Goal: Task Accomplishment & Management: Use online tool/utility

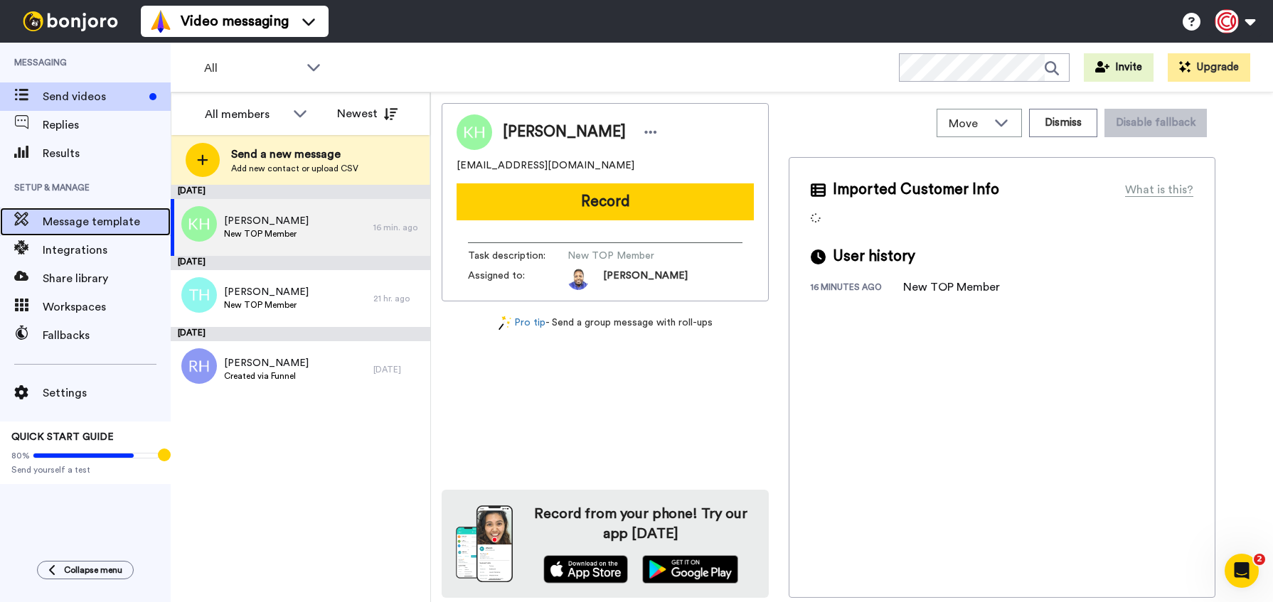
click at [91, 228] on span "Message template" at bounding box center [107, 221] width 128 height 17
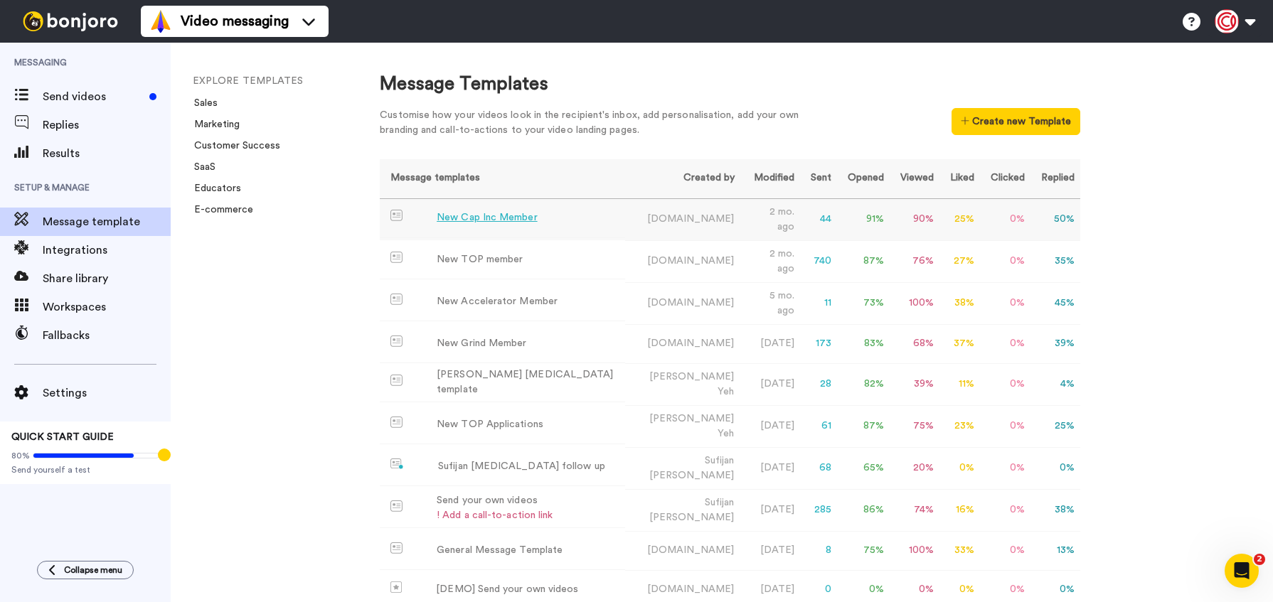
click at [497, 214] on div "New Cap Inc Member" at bounding box center [487, 217] width 100 height 15
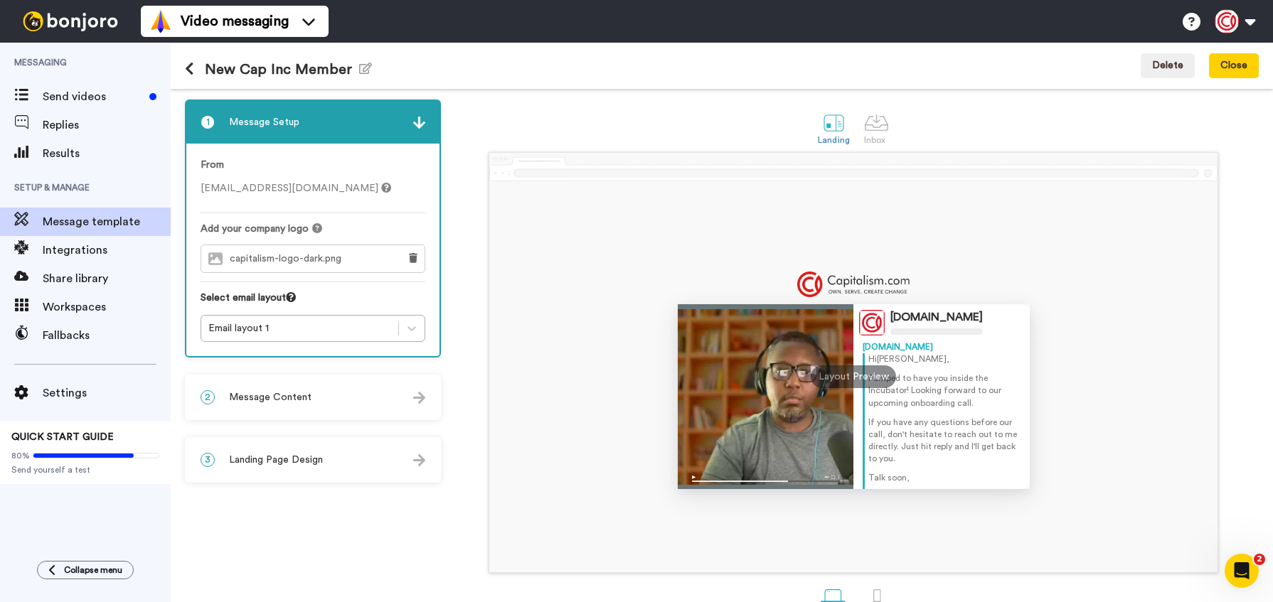
scroll to position [1, 0]
click at [297, 397] on span "Message Content" at bounding box center [270, 397] width 82 height 14
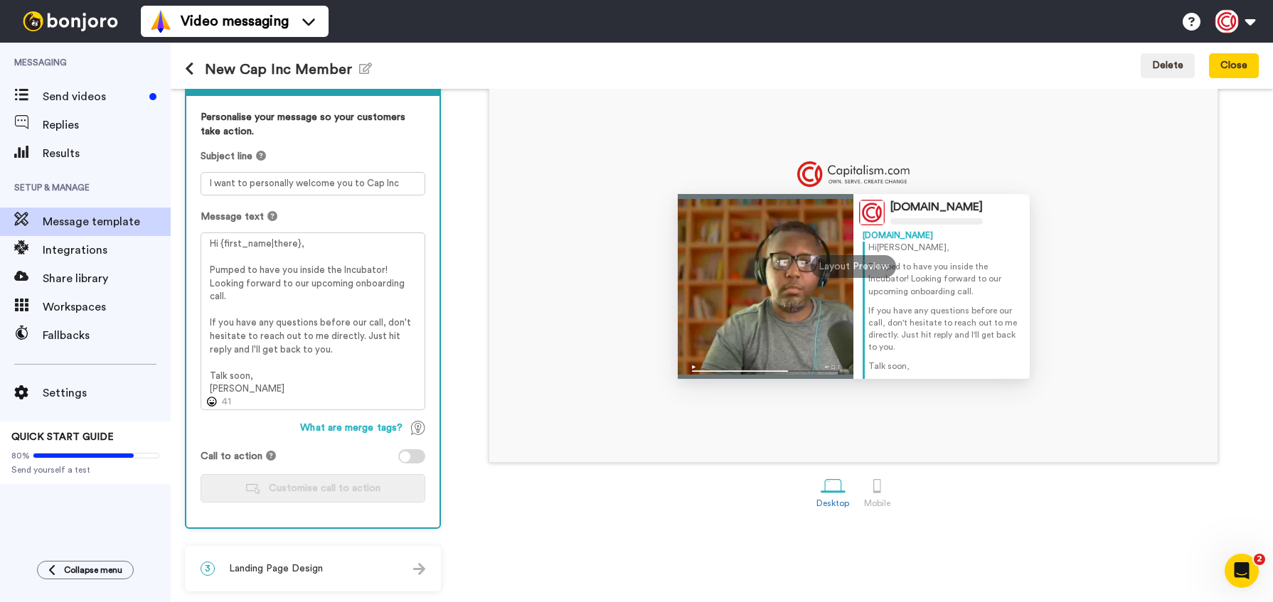
scroll to position [0, 0]
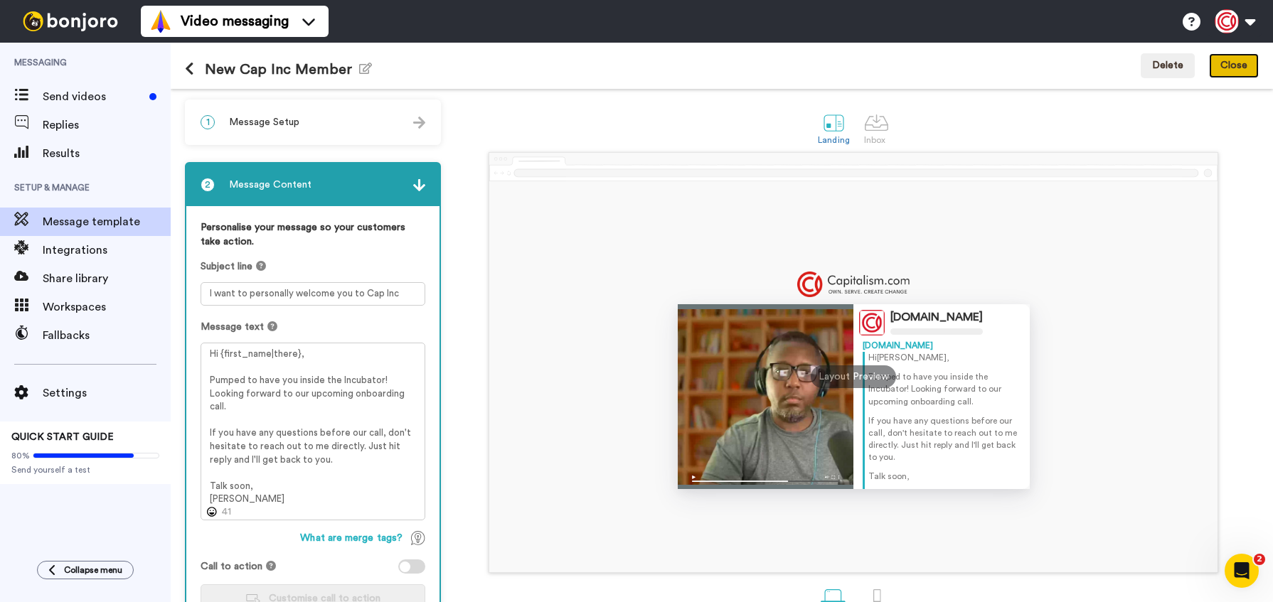
click at [1234, 67] on button "Close" at bounding box center [1234, 66] width 50 height 26
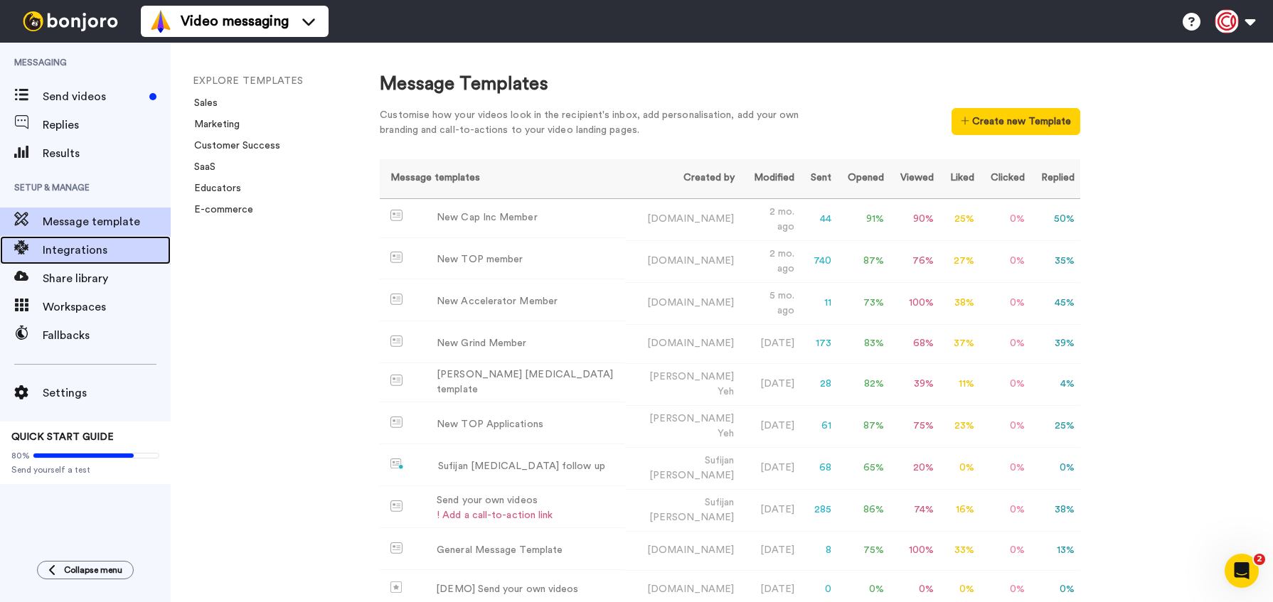
click at [102, 257] on span "Integrations" at bounding box center [107, 250] width 128 height 17
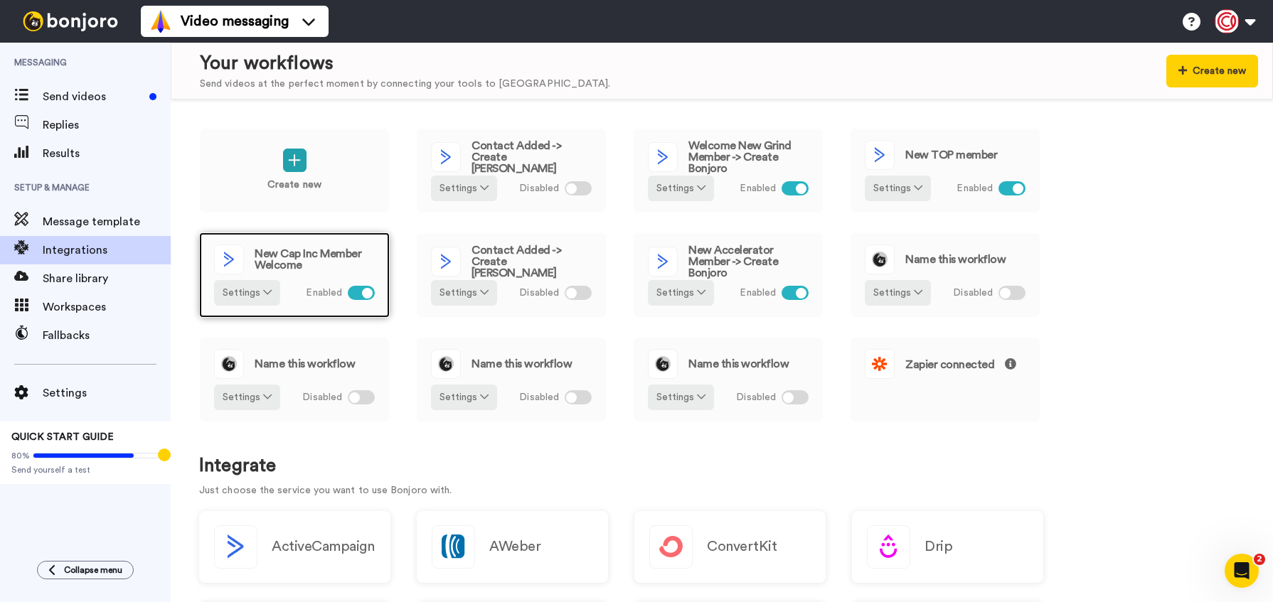
click at [274, 250] on span "New Cap Inc Member Welcome" at bounding box center [315, 259] width 120 height 23
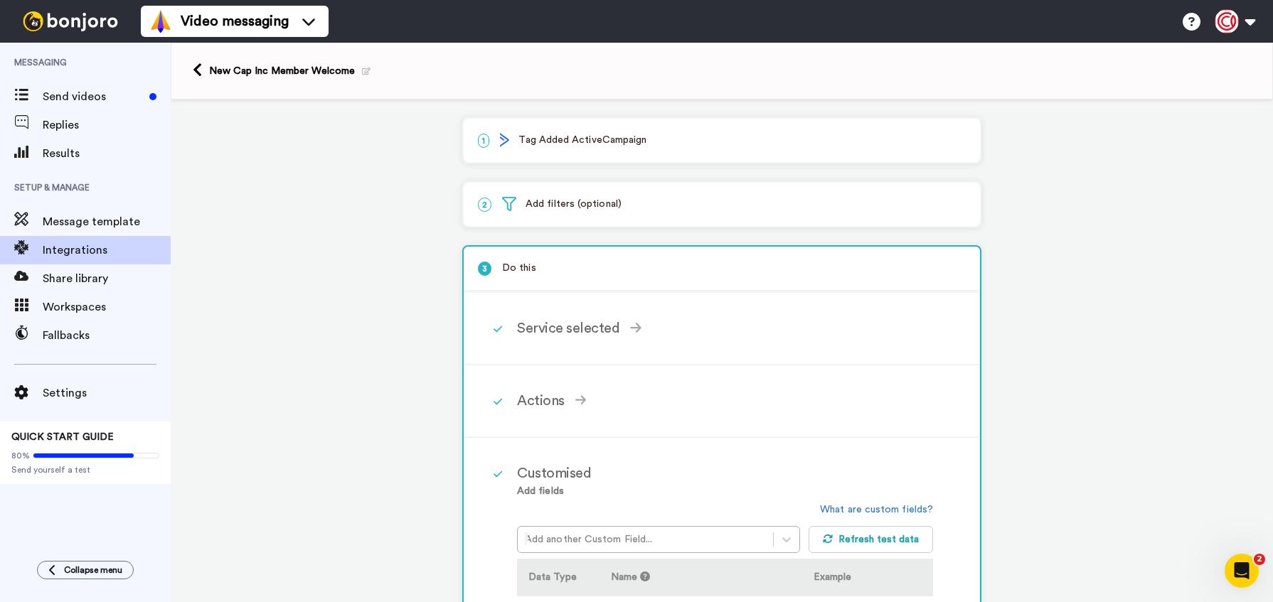
click at [550, 205] on p "2 Add filters (optional)" at bounding box center [722, 204] width 488 height 15
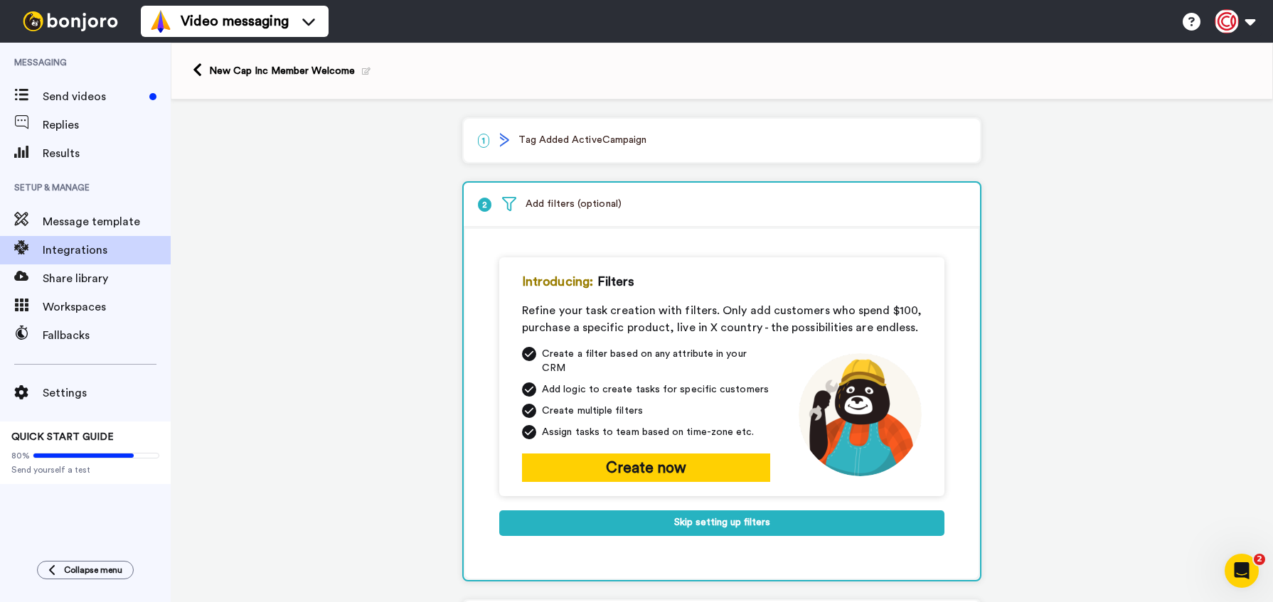
click at [574, 133] on p "1 Tag Added ActiveCampaign" at bounding box center [722, 140] width 488 height 15
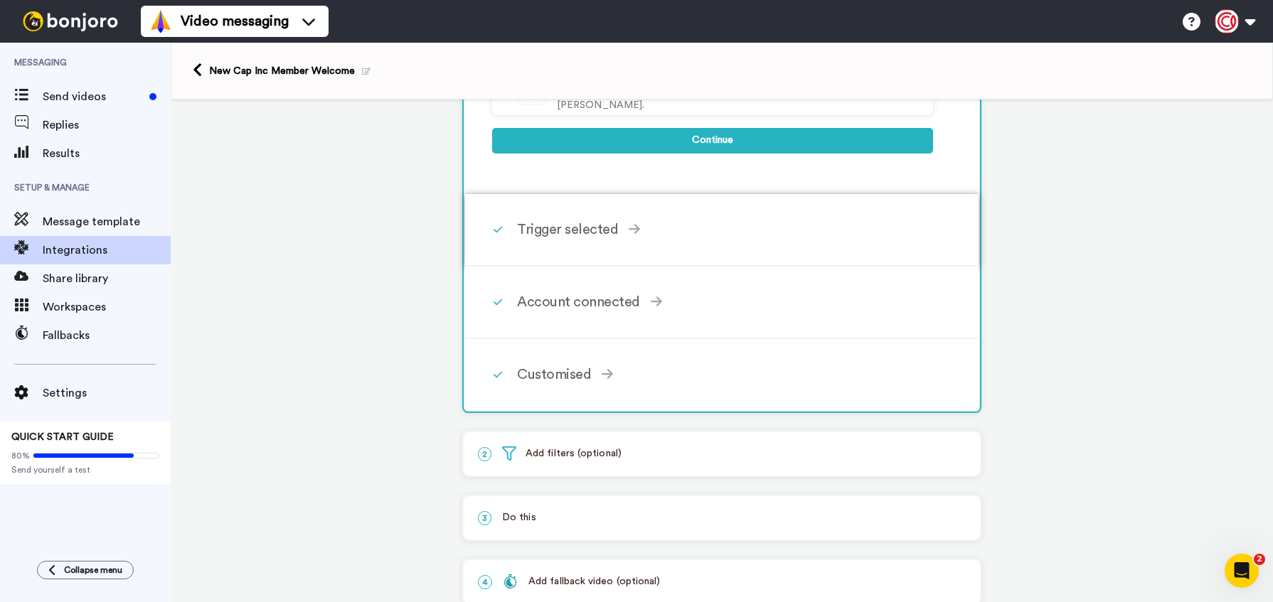
click at [653, 240] on div "Trigger selected" at bounding box center [725, 229] width 416 height 21
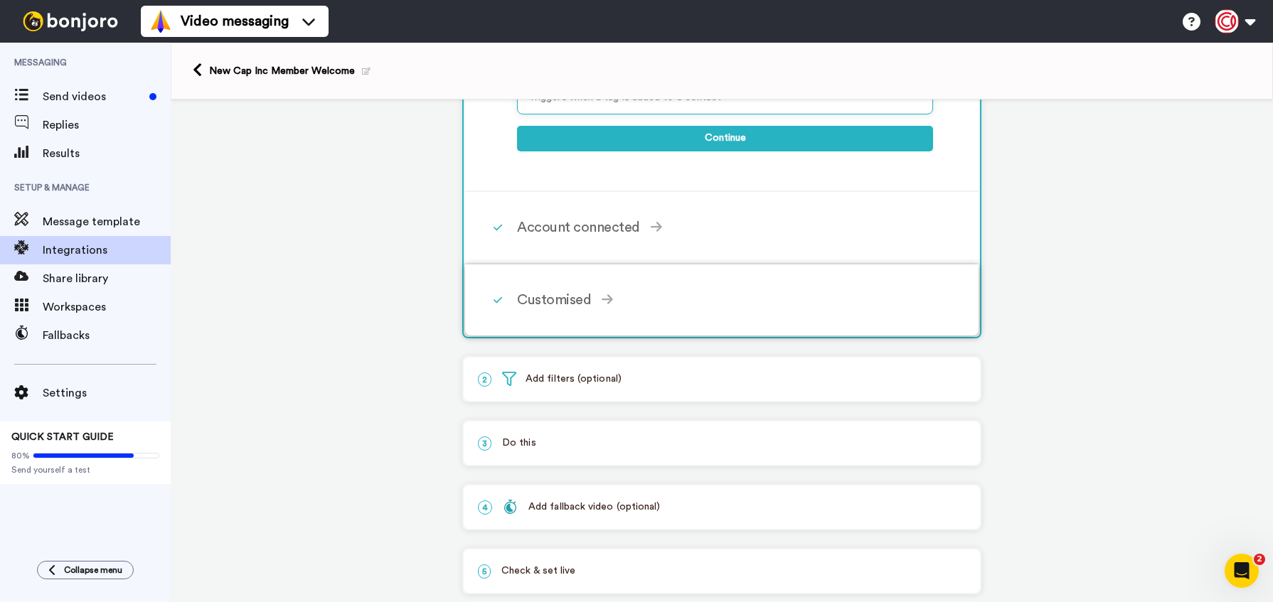
click at [637, 301] on div "Customised" at bounding box center [725, 299] width 416 height 21
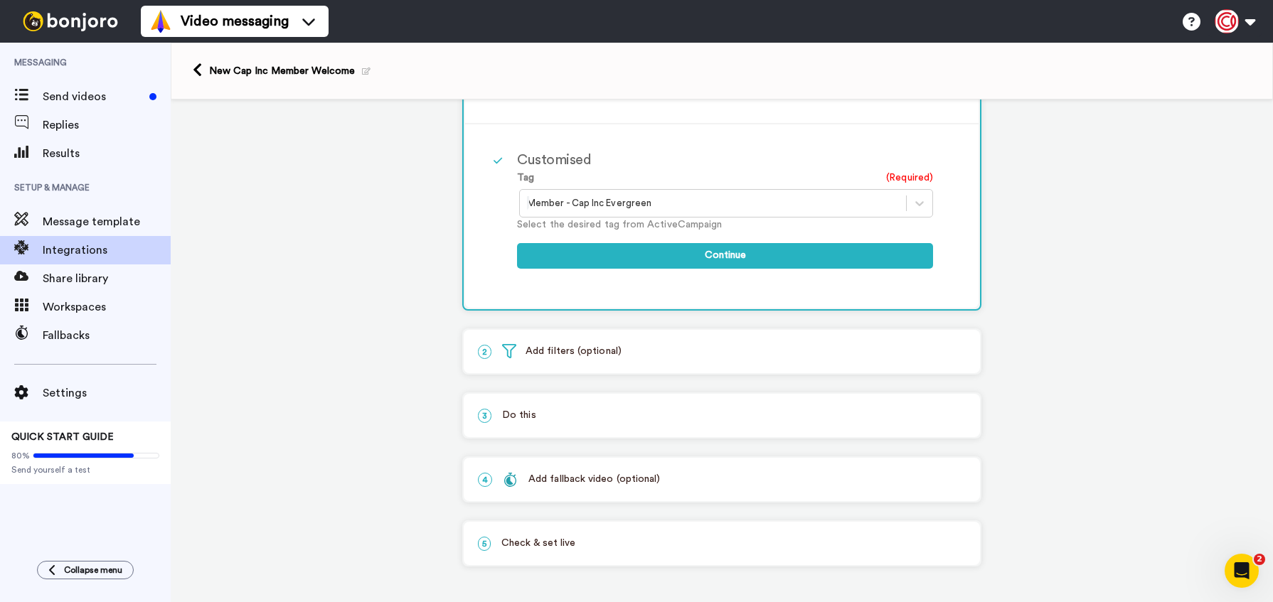
scroll to position [262, 0]
